Goal: Task Accomplishment & Management: Complete application form

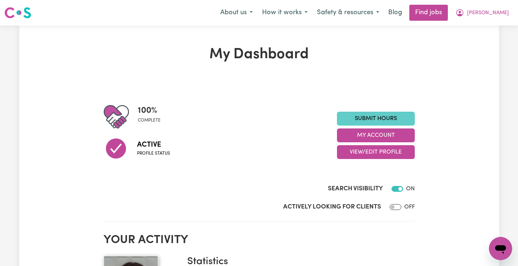
click at [362, 120] on link "Submit Hours" at bounding box center [376, 119] width 78 height 14
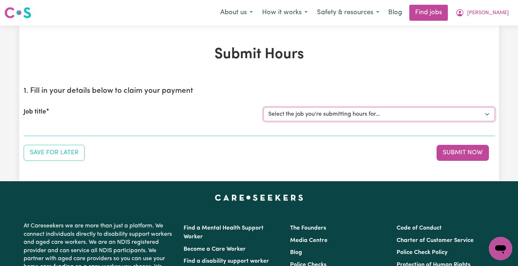
click at [362, 113] on select "Select the job you're submitting hours for... [[PERSON_NAME]] Support Worker Ne…" at bounding box center [378, 114] width 231 height 14
select select "14782"
click at [263, 107] on select "Select the job you're submitting hours for... [[PERSON_NAME]] Support Worker Ne…" at bounding box center [378, 114] width 231 height 14
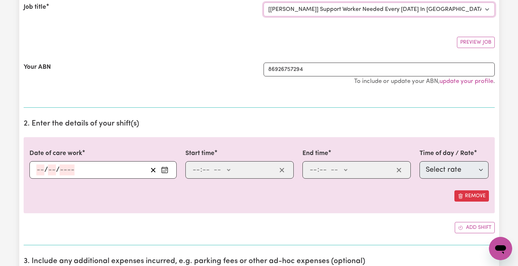
scroll to position [105, 0]
click at [165, 171] on circle "Enter the date of care work" at bounding box center [165, 171] width 1 height 1
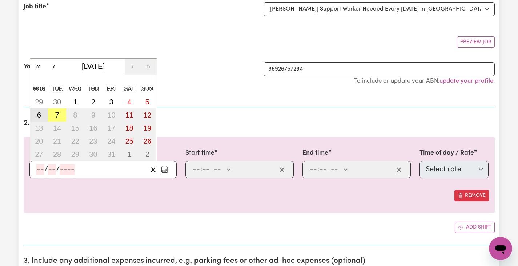
click at [39, 113] on abbr "6" at bounding box center [39, 115] width 4 height 8
type input "[DATE]"
type input "6"
type input "10"
type input "2025"
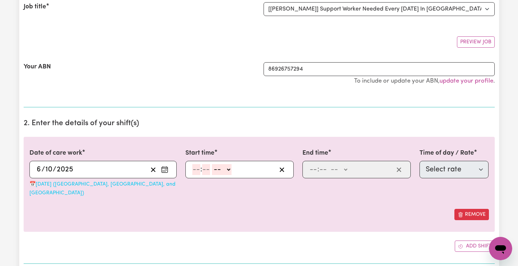
click at [196, 170] on input "number" at bounding box center [196, 169] width 8 height 11
type input "1"
click at [204, 171] on input "number" at bounding box center [203, 169] width 8 height 11
type input "30"
click at [213, 169] on select "-- AM PM" at bounding box center [220, 169] width 20 height 11
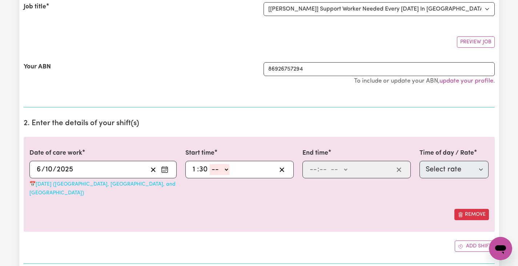
select select "pm"
click at [210, 164] on select "-- AM PM" at bounding box center [220, 169] width 20 height 11
type input "13:30"
click at [315, 165] on input "number" at bounding box center [313, 169] width 8 height 11
type input "4"
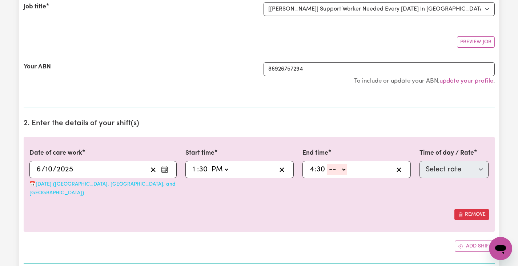
type input "30"
click at [339, 174] on select "-- AM PM" at bounding box center [337, 169] width 20 height 11
select select "pm"
click at [327, 164] on select "-- AM PM" at bounding box center [337, 169] width 20 height 11
type input "16:30"
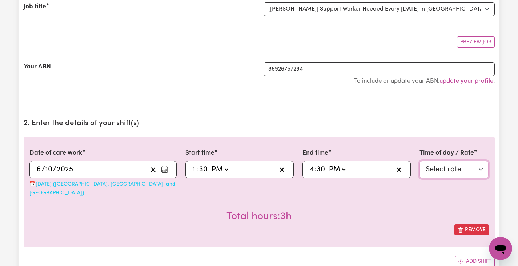
click at [436, 169] on select "Select rate $120.00 - Public Holiday - Assistance with Self Care Activities - S…" at bounding box center [453, 169] width 69 height 17
select select "60061"
click at [419, 161] on select "Select rate $120.00 - Public Holiday - Assistance with Self Care Activities - S…" at bounding box center [453, 169] width 69 height 17
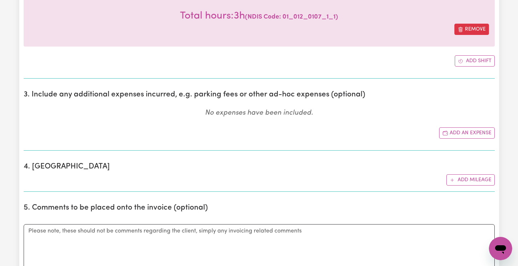
scroll to position [306, 0]
click at [473, 127] on button "Add an expense" at bounding box center [467, 132] width 56 height 11
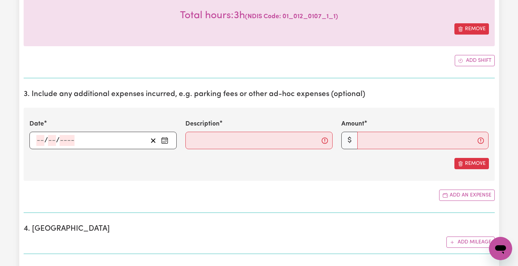
click at [165, 137] on icon "Enter the date of expense" at bounding box center [164, 140] width 7 height 7
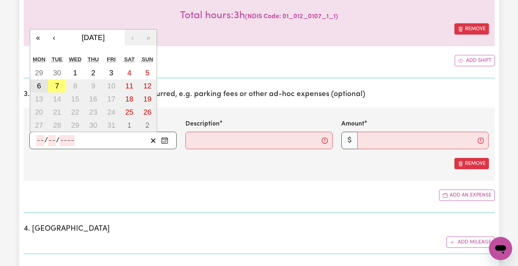
click at [40, 82] on abbr "6" at bounding box center [39, 86] width 4 height 8
type input "[DATE]"
type input "6"
type input "10"
type input "2025"
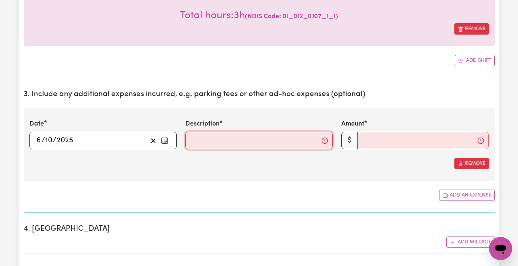
click at [246, 135] on input "Description" at bounding box center [258, 140] width 147 height 17
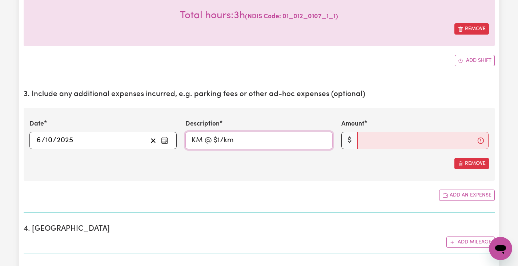
drag, startPoint x: 203, startPoint y: 129, endPoint x: 175, endPoint y: 135, distance: 28.2
click at [175, 135] on div "Date [DATE] [DATE] « ‹ [DATE] › » Mon Tue Wed Thu Fri Sat Sun 29 30 1 2 3 4 5 6…" at bounding box center [259, 134] width 468 height 30
type input "8km @ $1/km"
click at [409, 138] on input "Amount" at bounding box center [422, 140] width 131 height 17
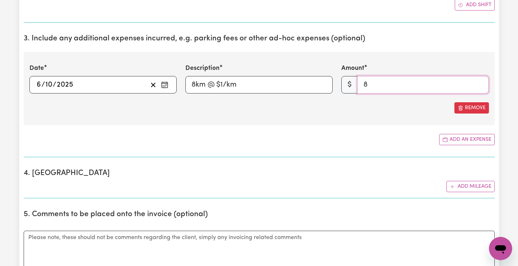
scroll to position [362, 0]
type input "8"
click at [465, 180] on button "Add mileage" at bounding box center [470, 185] width 48 height 11
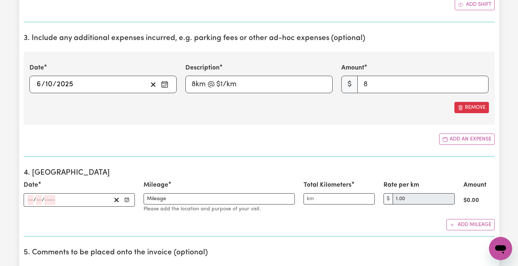
click at [129, 197] on icon "Enter the date" at bounding box center [126, 199] width 5 height 5
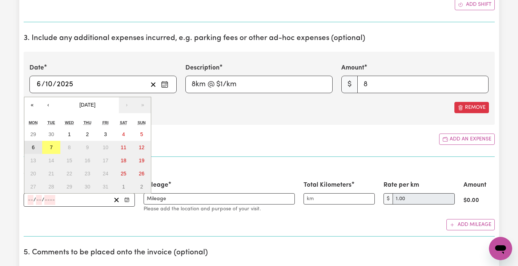
click at [31, 141] on button "6" at bounding box center [33, 147] width 18 height 13
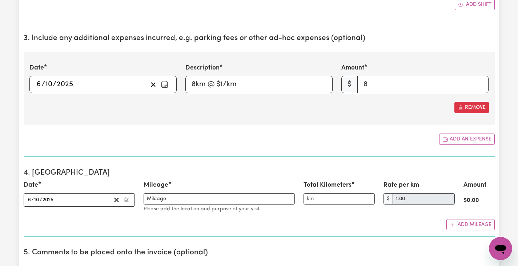
type input "[DATE]"
type input "6"
type input "10"
type input "2025"
click at [356, 193] on input "Total Kilometers" at bounding box center [338, 198] width 71 height 11
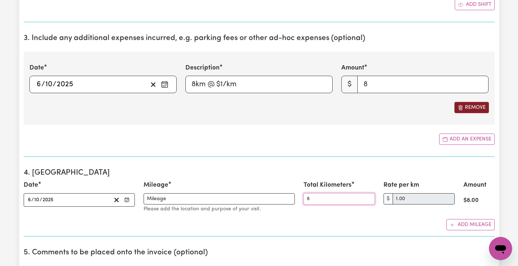
type input "8"
click at [467, 102] on button "Remove" at bounding box center [471, 107] width 35 height 11
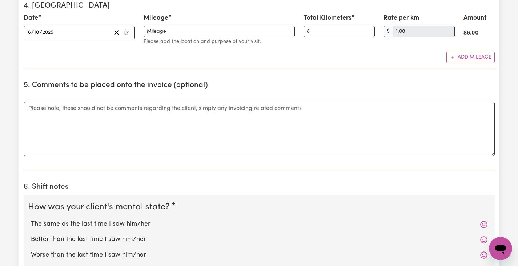
scroll to position [493, 0]
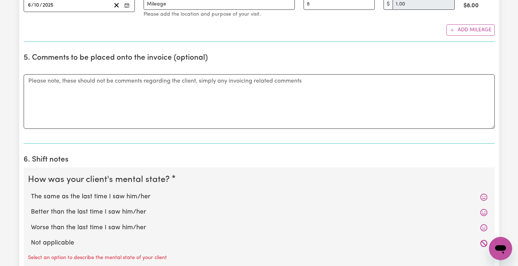
click at [146, 192] on label "The same as the last time I saw him/her" at bounding box center [259, 196] width 456 height 9
click at [31, 192] on input "The same as the last time I saw him/her" at bounding box center [31, 192] width 0 height 0
radio input "true"
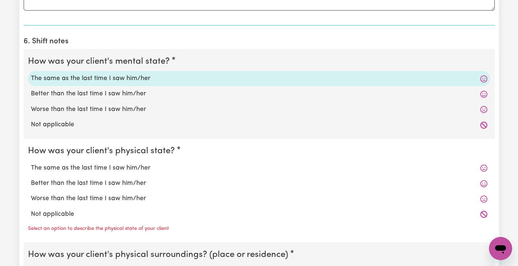
scroll to position [612, 0]
click at [124, 163] on label "The same as the last time I saw him/her" at bounding box center [259, 167] width 456 height 9
click at [31, 162] on input "The same as the last time I saw him/her" at bounding box center [31, 162] width 0 height 0
radio input "true"
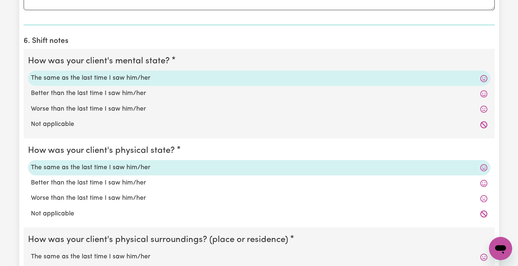
click at [134, 252] on label "The same as the last time I saw him/her" at bounding box center [259, 256] width 456 height 9
click at [31, 252] on input "The same as the last time I saw him/her" at bounding box center [31, 252] width 0 height 0
radio input "true"
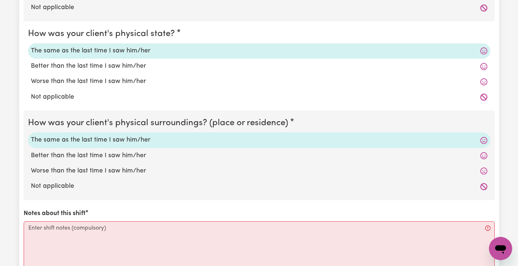
scroll to position [730, 0]
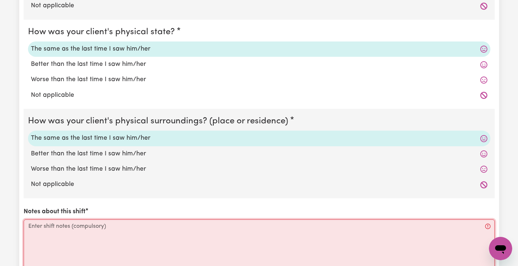
click at [139, 238] on textarea "Notes about this shift" at bounding box center [259, 246] width 471 height 55
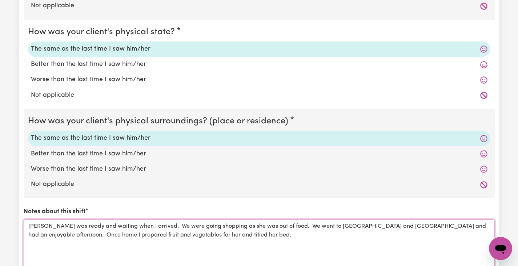
click at [183, 227] on textarea "[PERSON_NAME] was ready and waiting when I arrived. We were going shopping as s…" at bounding box center [259, 246] width 471 height 55
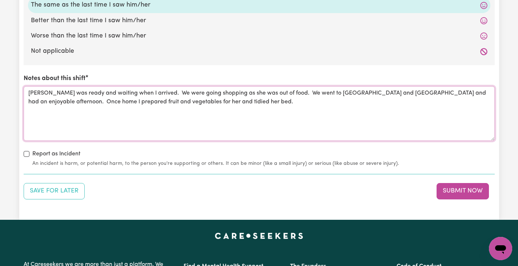
scroll to position [864, 0]
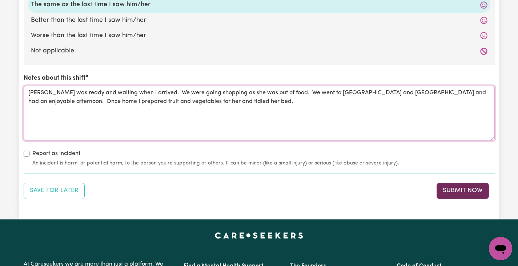
type textarea "[PERSON_NAME] was ready and waiting when I arrived. We were going shopping as s…"
click at [459, 185] on button "Submit Now" at bounding box center [463, 190] width 52 height 16
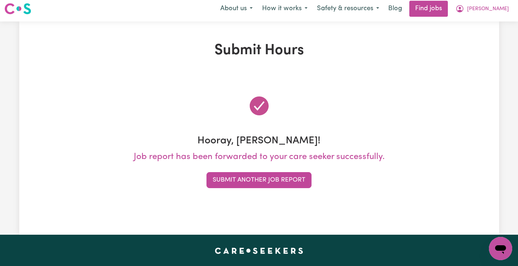
scroll to position [0, 0]
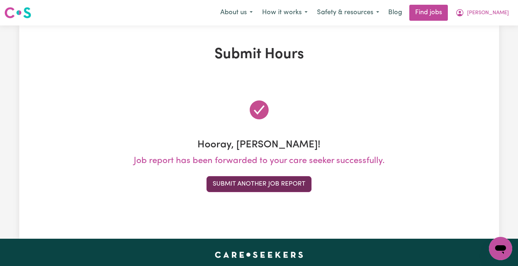
click at [305, 186] on button "Submit Another Job Report" at bounding box center [258, 184] width 105 height 16
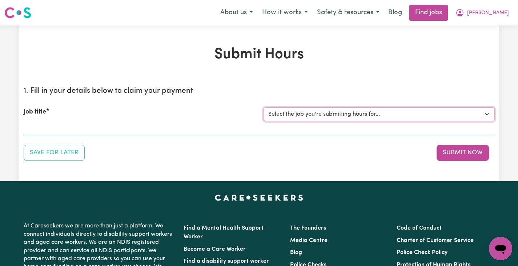
click at [342, 113] on select "Select the job you're submitting hours for... [[PERSON_NAME]] Support Worker Ne…" at bounding box center [378, 114] width 231 height 14
select select "14782"
click at [263, 107] on select "Select the job you're submitting hours for... [[PERSON_NAME]] Support Worker Ne…" at bounding box center [378, 114] width 231 height 14
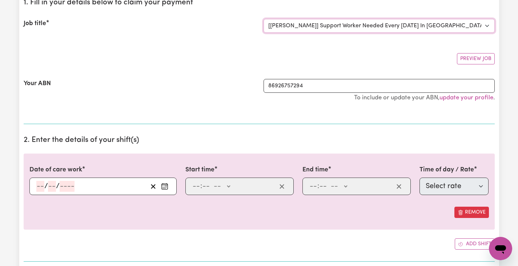
scroll to position [90, 0]
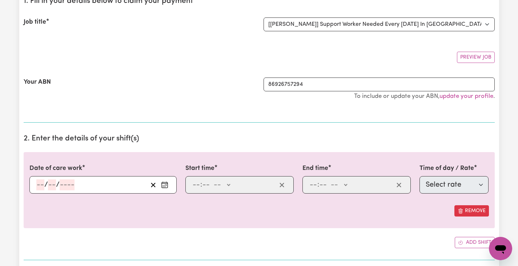
click at [166, 185] on icon "Enter the date of care work" at bounding box center [164, 184] width 7 height 7
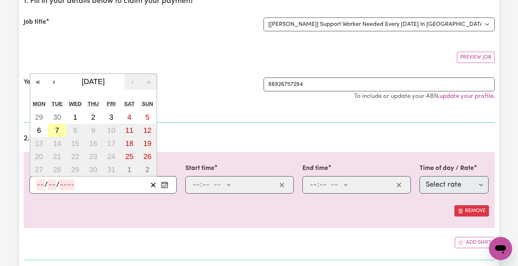
click at [57, 129] on abbr "7" at bounding box center [57, 130] width 4 height 8
type input "[DATE]"
type input "7"
type input "10"
type input "2025"
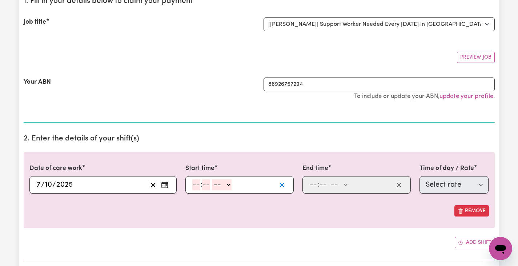
click at [280, 185] on icon "button" at bounding box center [281, 184] width 7 height 7
click at [196, 185] on input "number" at bounding box center [196, 184] width 8 height 11
type input "10"
type input "0"
click at [217, 185] on select "-- AM PM" at bounding box center [223, 184] width 20 height 11
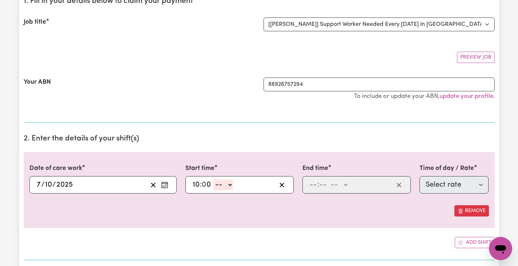
select select "am"
click at [213, 179] on select "-- AM PM" at bounding box center [223, 184] width 20 height 11
type input "10:00"
click at [310, 186] on input "number" at bounding box center [313, 184] width 8 height 11
type input "1"
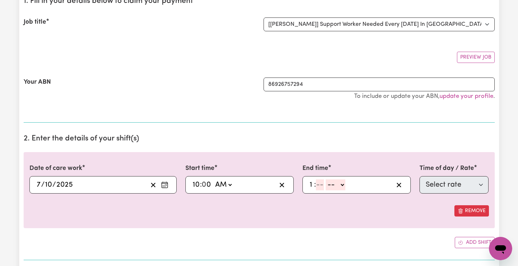
click at [317, 186] on input "number" at bounding box center [320, 184] width 8 height 11
type input "0"
click at [338, 188] on select "-- AM PM" at bounding box center [337, 184] width 20 height 11
select select "pm"
click at [327, 179] on select "-- AM PM" at bounding box center [337, 184] width 20 height 11
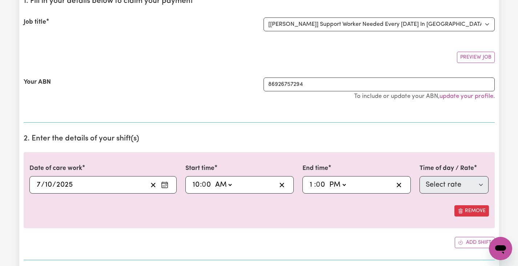
type input "13:00"
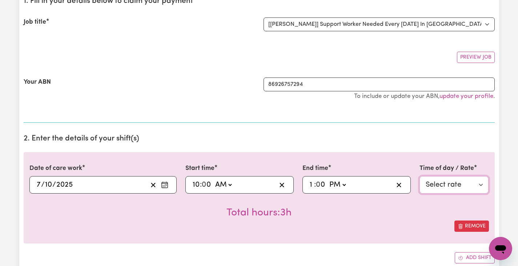
click at [462, 184] on select "Select rate $60.00 - Weekday Daytime - Assistance with Self Care Activities - S…" at bounding box center [453, 184] width 69 height 17
click at [471, 226] on button "Remove" at bounding box center [471, 225] width 35 height 11
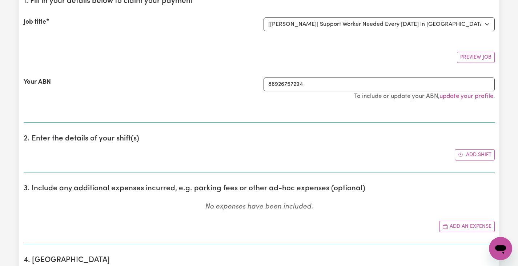
scroll to position [0, 0]
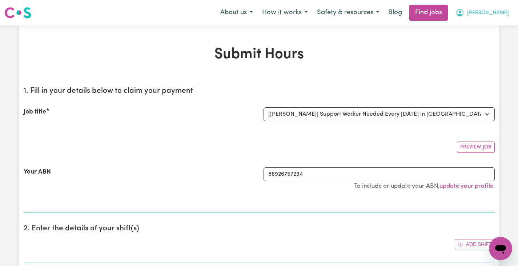
click at [495, 15] on button "[PERSON_NAME]" at bounding box center [482, 12] width 63 height 15
click at [488, 27] on link "My Account" at bounding box center [484, 28] width 57 height 14
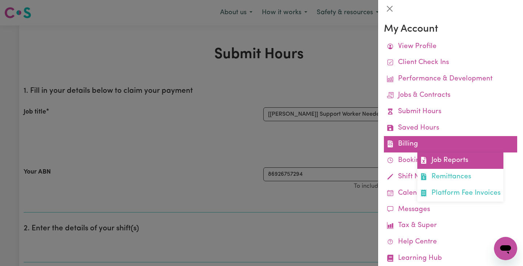
click at [433, 153] on link "Job Reports" at bounding box center [461, 160] width 86 height 16
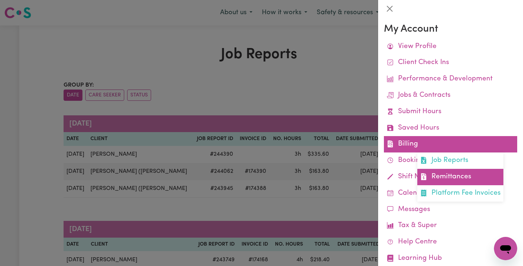
click at [440, 182] on link "Remittances" at bounding box center [461, 177] width 86 height 16
